Goal: Navigation & Orientation: Find specific page/section

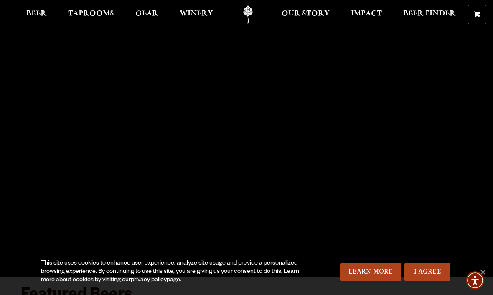
click at [431, 271] on link "I Agree" at bounding box center [428, 272] width 46 height 18
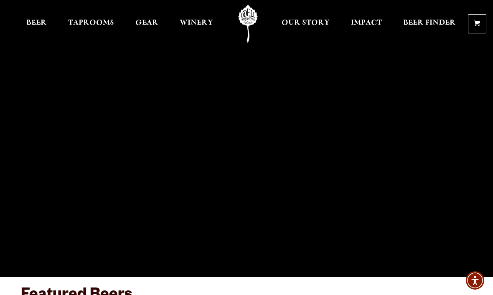
click at [320, 25] on span "Our Story" at bounding box center [306, 23] width 48 height 7
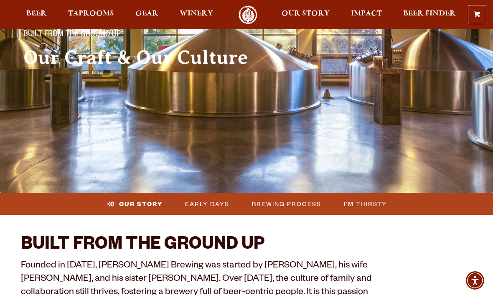
scroll to position [72, 0]
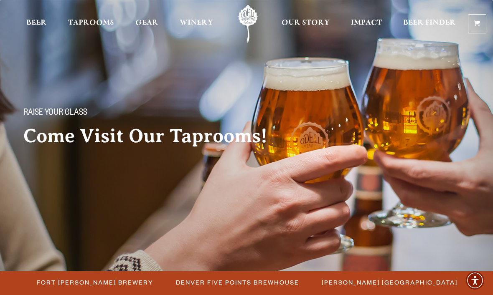
click at [90, 22] on span "Taprooms" at bounding box center [91, 23] width 46 height 7
click at [91, 23] on span "Taprooms" at bounding box center [91, 23] width 46 height 7
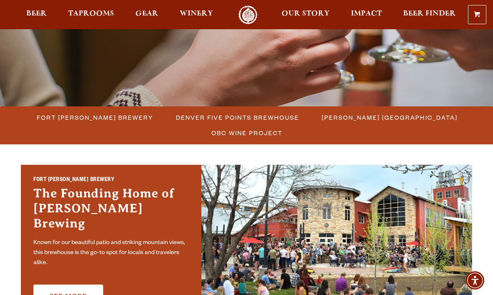
scroll to position [153, 0]
